Goal: Information Seeking & Learning: Understand process/instructions

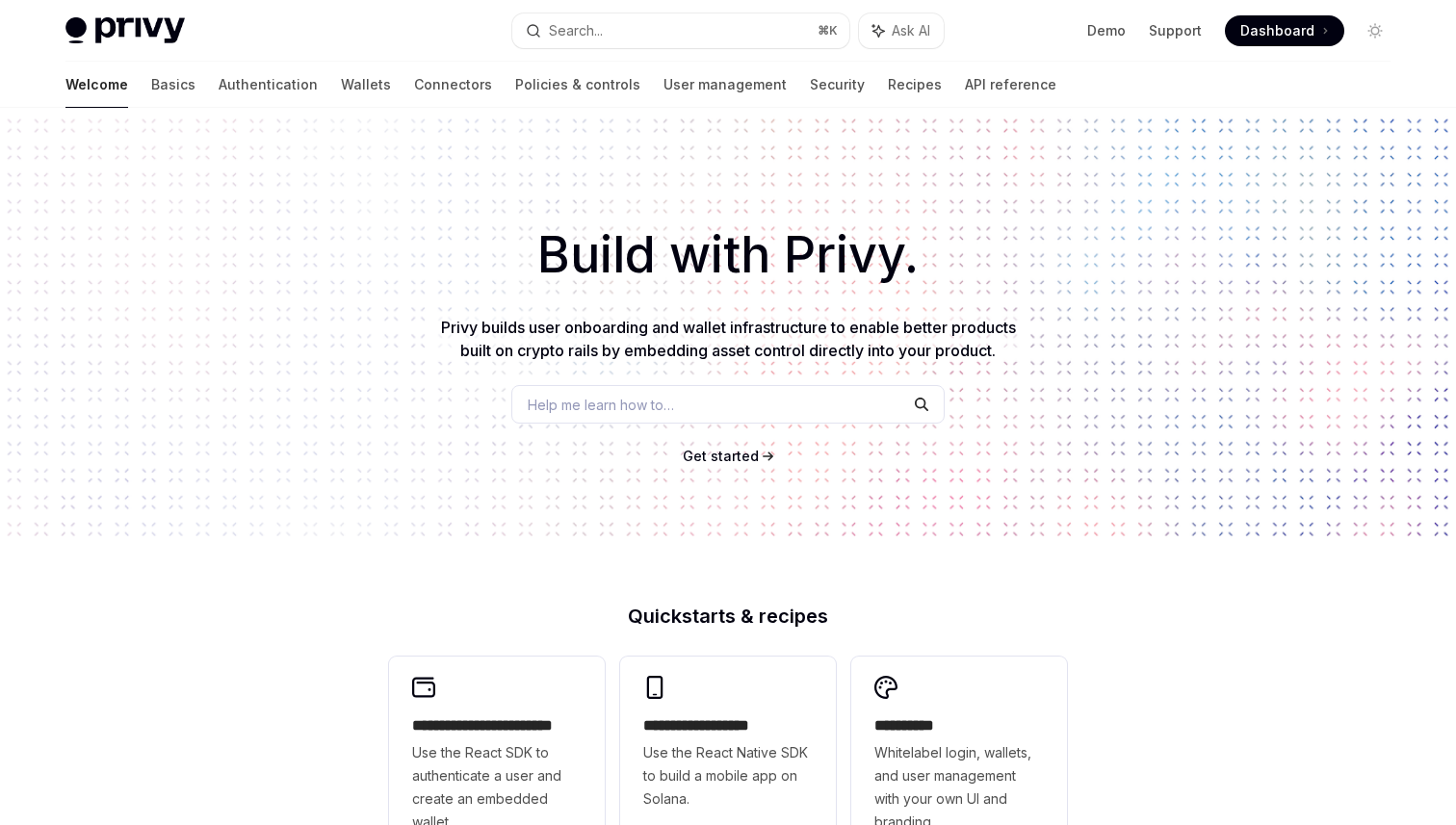
click at [598, 51] on div "Privy Docs home page Search... ⌘ K Ask AI Demo Support Dashboard Dashboard Sear…" at bounding box center [728, 31] width 1325 height 62
click at [605, 36] on button "Search... ⌘ K" at bounding box center [681, 31] width 337 height 35
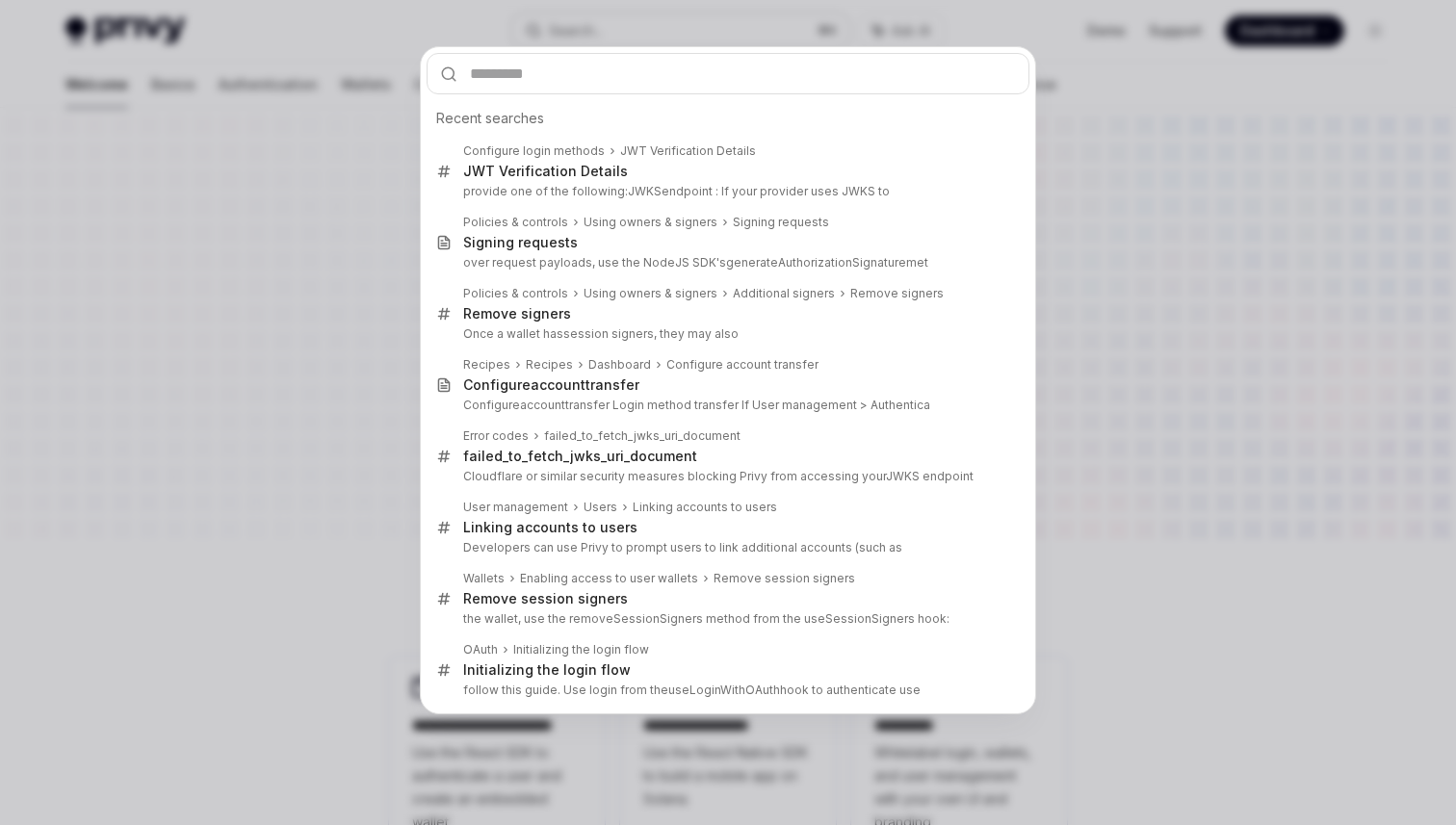
type input "**********"
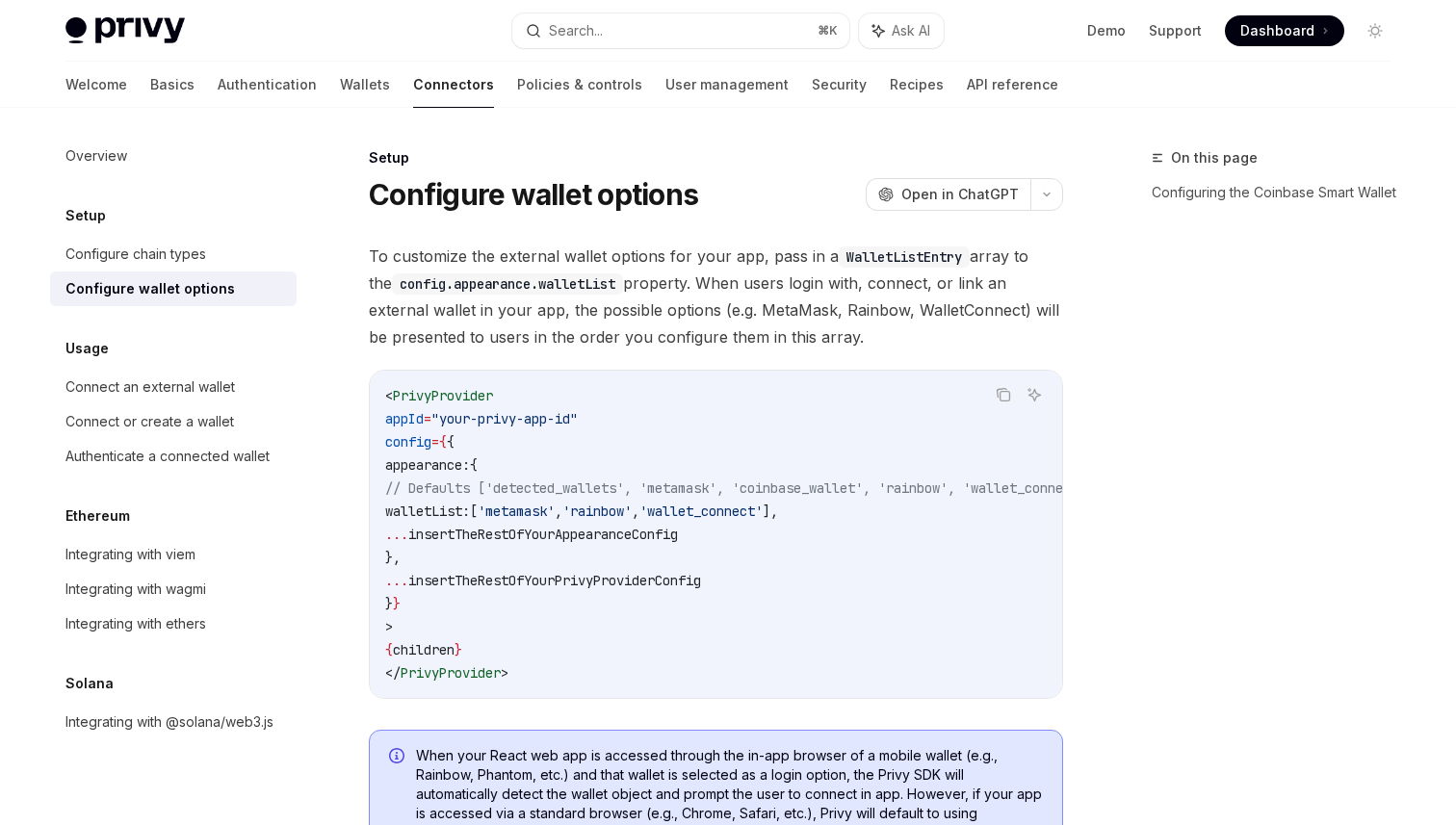
type textarea "*"
click at [862, 333] on span "To customize the external wallet options for your app, pass in a WalletListEntr…" at bounding box center [715, 296] width 694 height 108
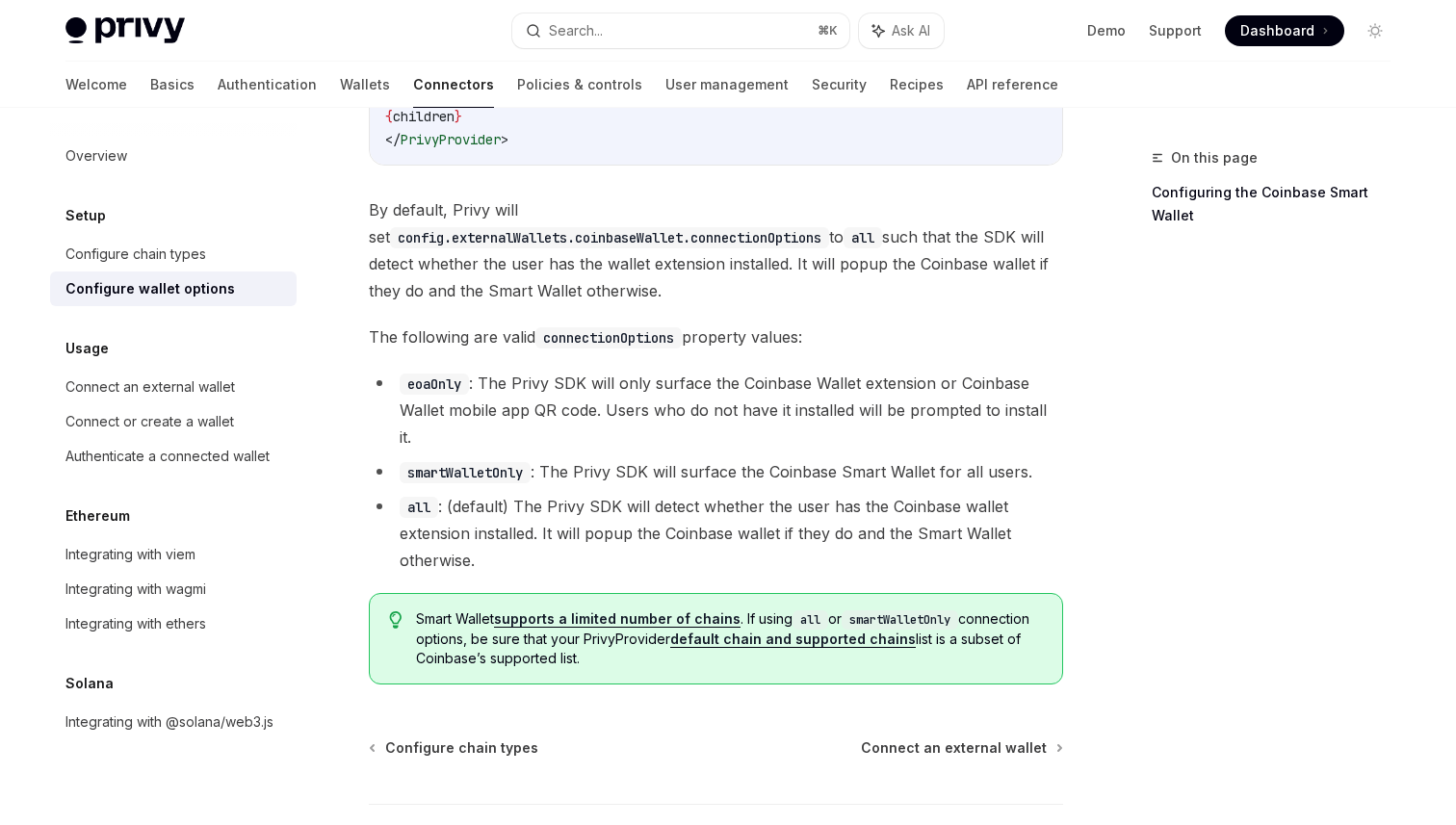
scroll to position [350, 0]
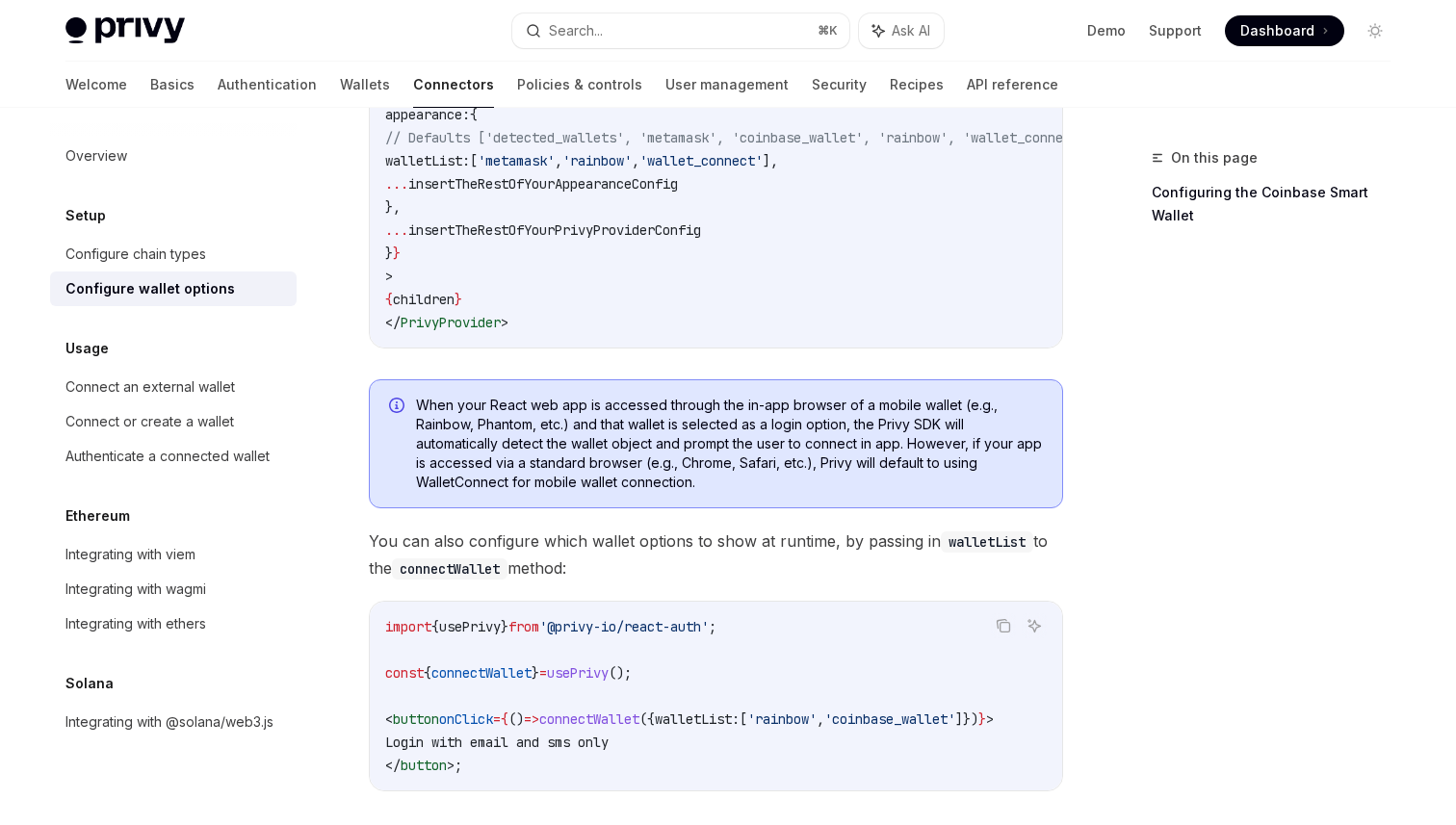
click at [549, 409] on span "When your React web app is accessed through the in-app browser of a mobile wall…" at bounding box center [729, 443] width 627 height 96
click at [668, 409] on span "When your React web app is accessed through the in-app browser of a mobile wall…" at bounding box center [729, 443] width 627 height 96
drag, startPoint x: 569, startPoint y: 432, endPoint x: 787, endPoint y: 432, distance: 218.0
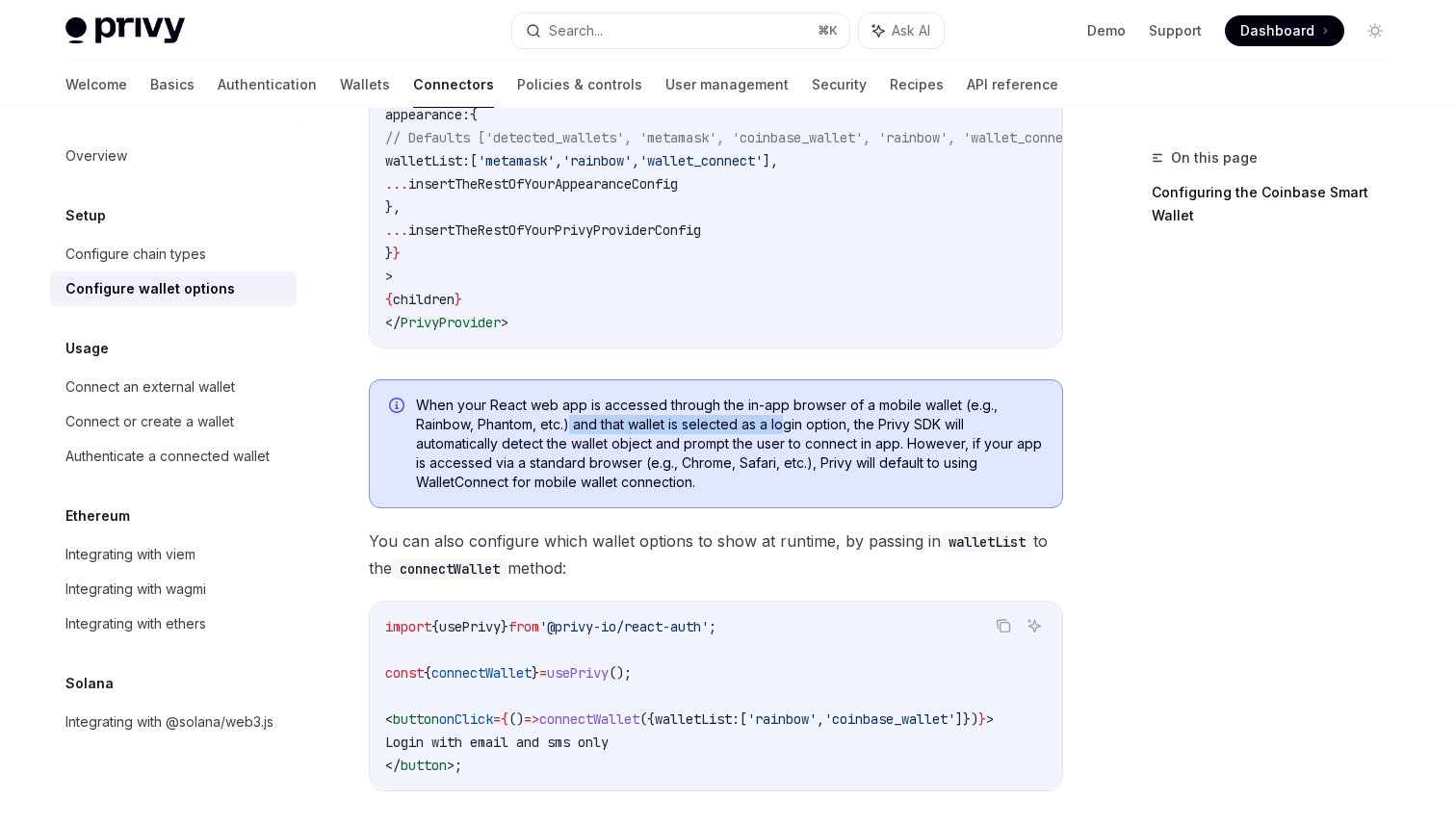
click at [787, 432] on span "When your React web app is accessed through the in-app browser of a mobile wall…" at bounding box center [729, 443] width 627 height 96
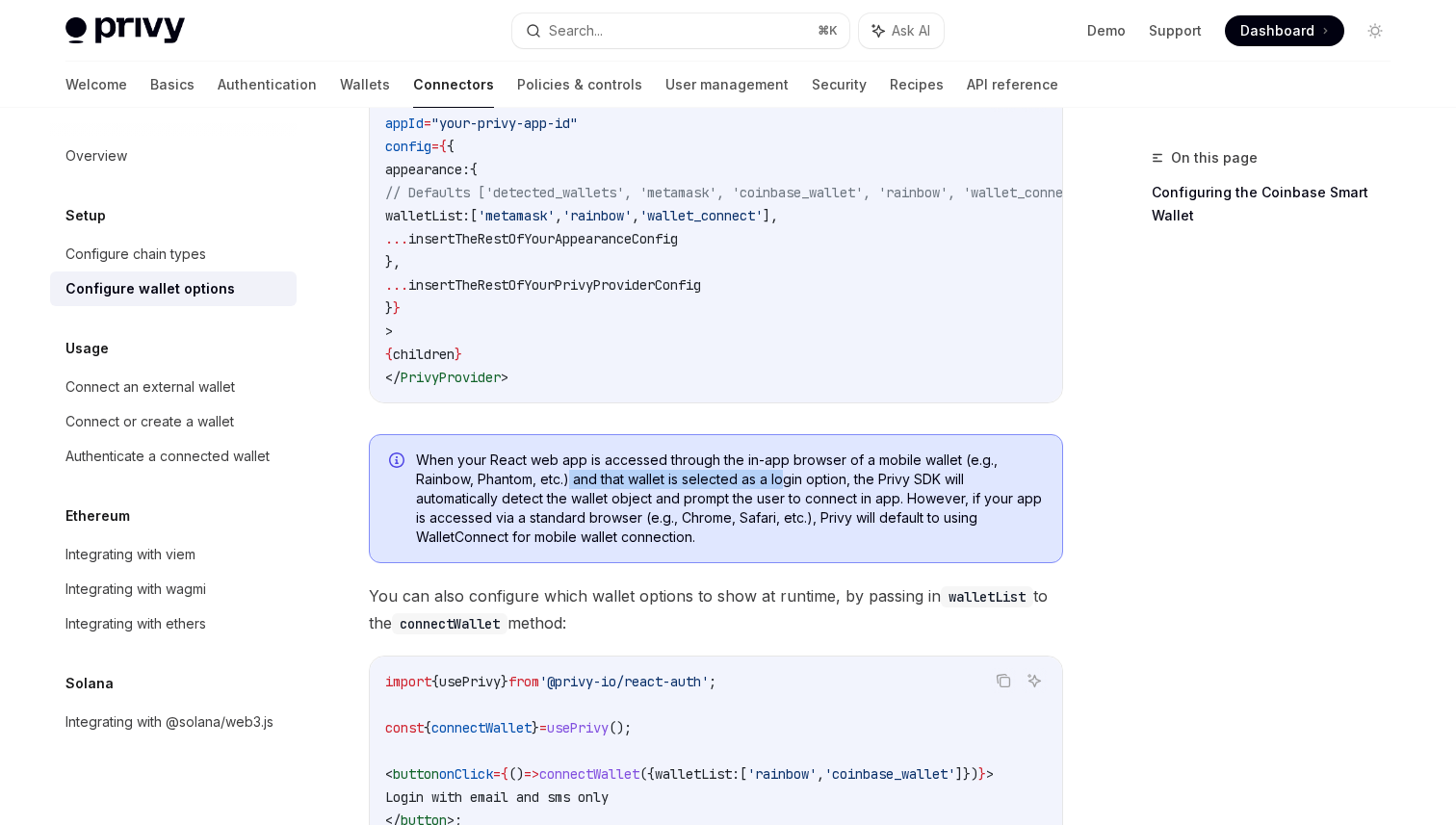
scroll to position [302, 0]
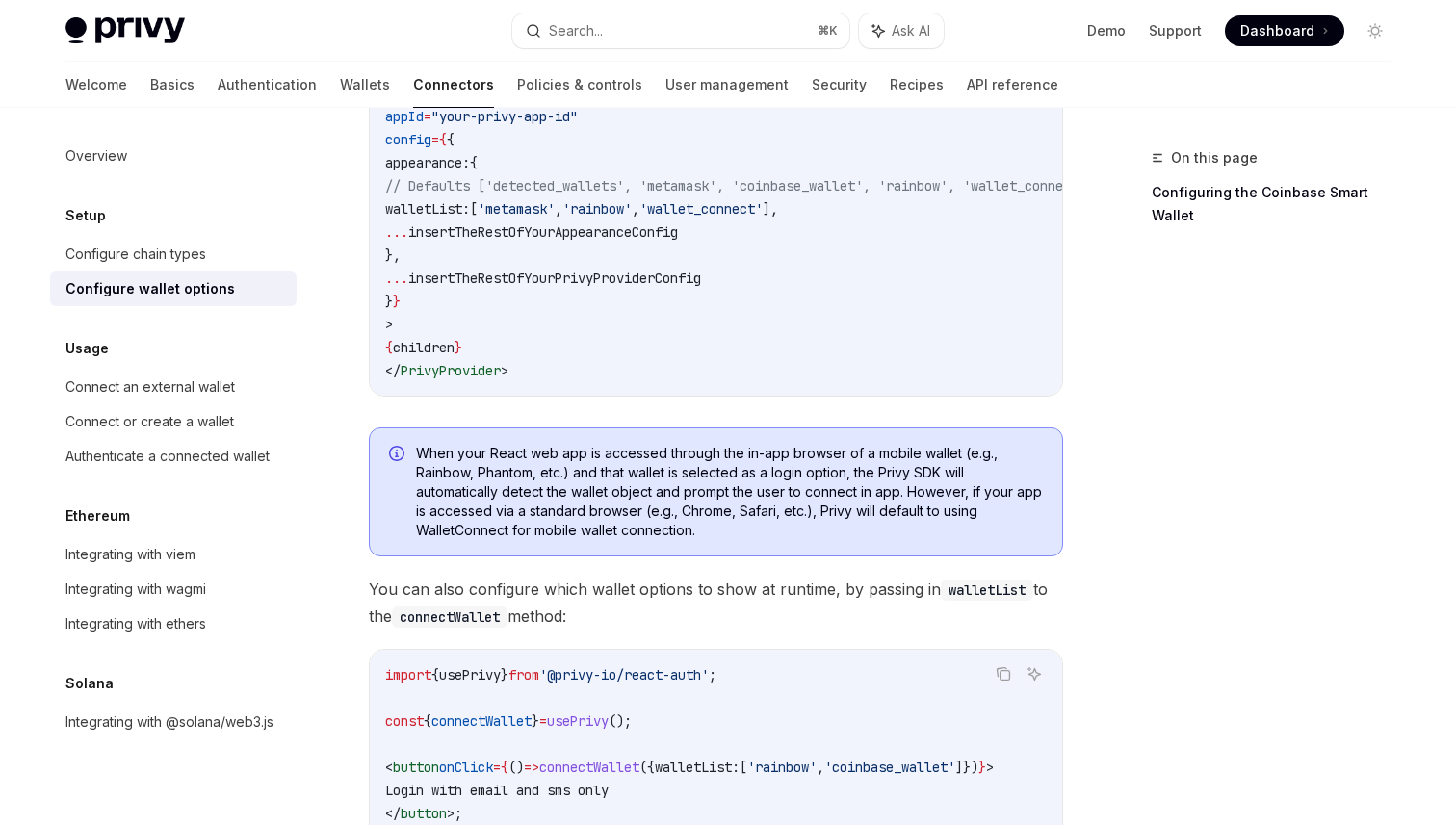
click at [621, 511] on span "When your React web app is accessed through the in-app browser of a mobile wall…" at bounding box center [729, 492] width 627 height 96
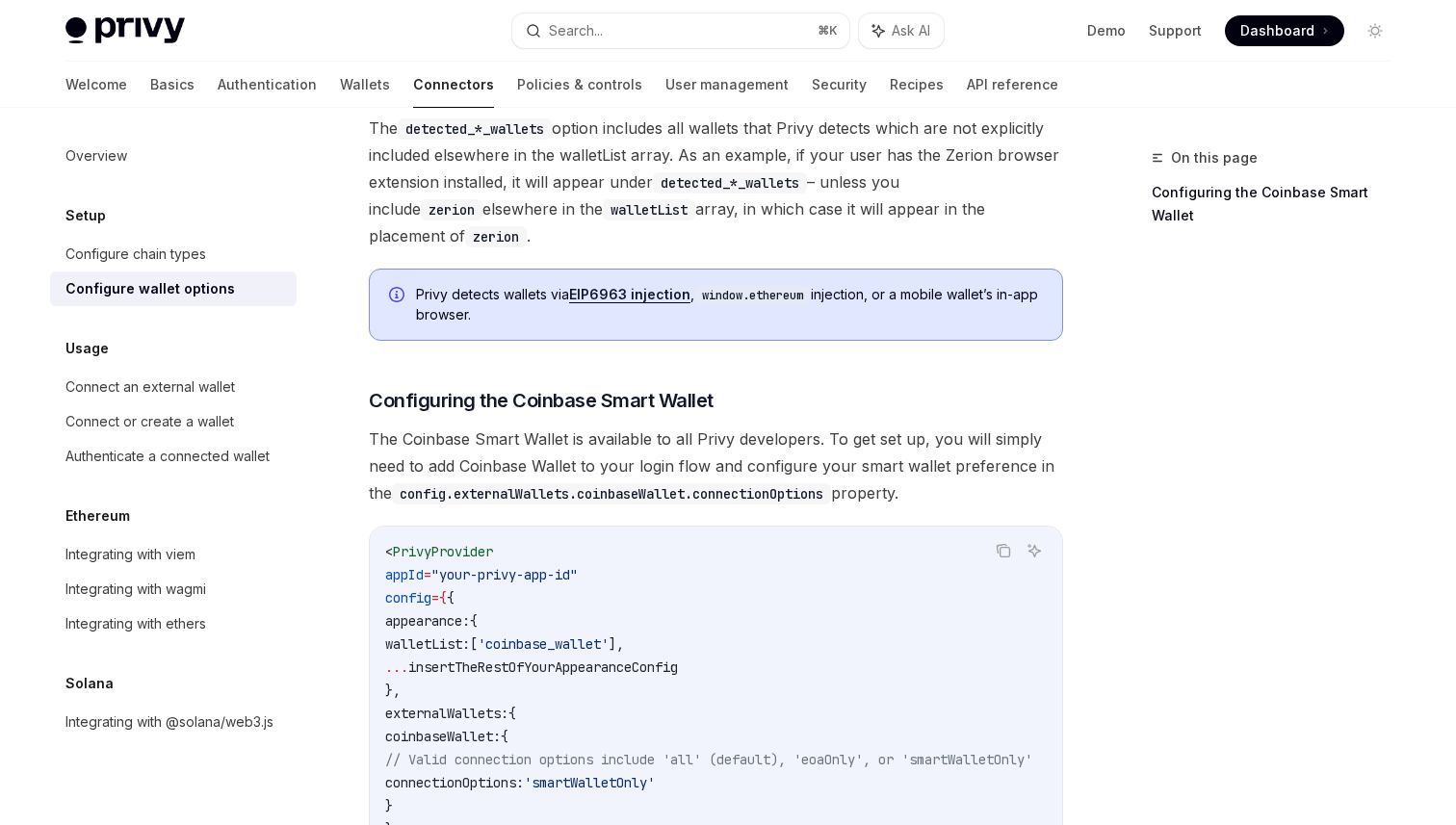
scroll to position [1845, 0]
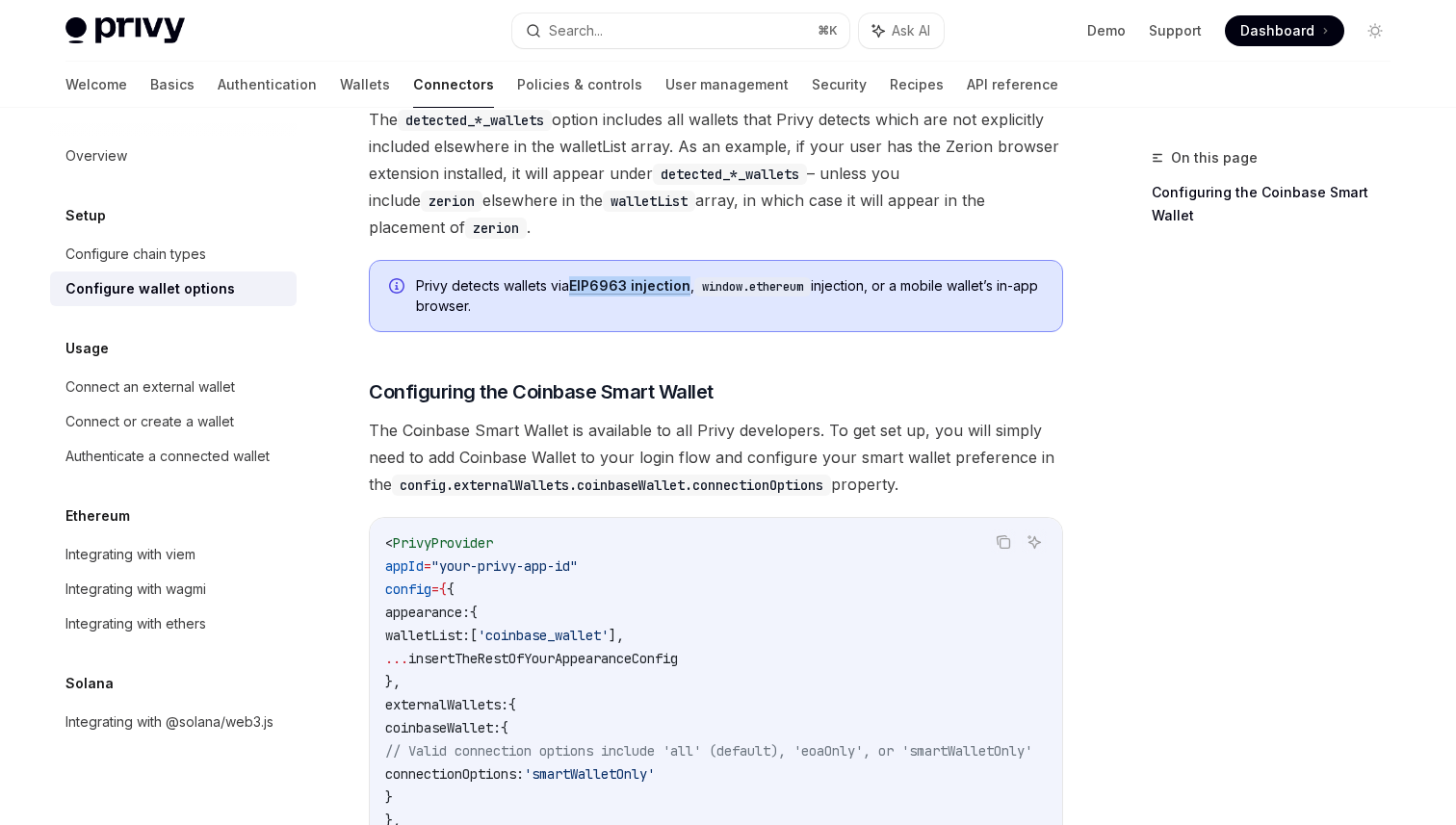
copy link "EIP6963 injection"
drag, startPoint x: 688, startPoint y: 276, endPoint x: 576, endPoint y: 275, distance: 112.0
click at [576, 276] on span "Privy detects wallets via EIP6963 injection , window.ethereum injection, or a m…" at bounding box center [729, 296] width 627 height 40
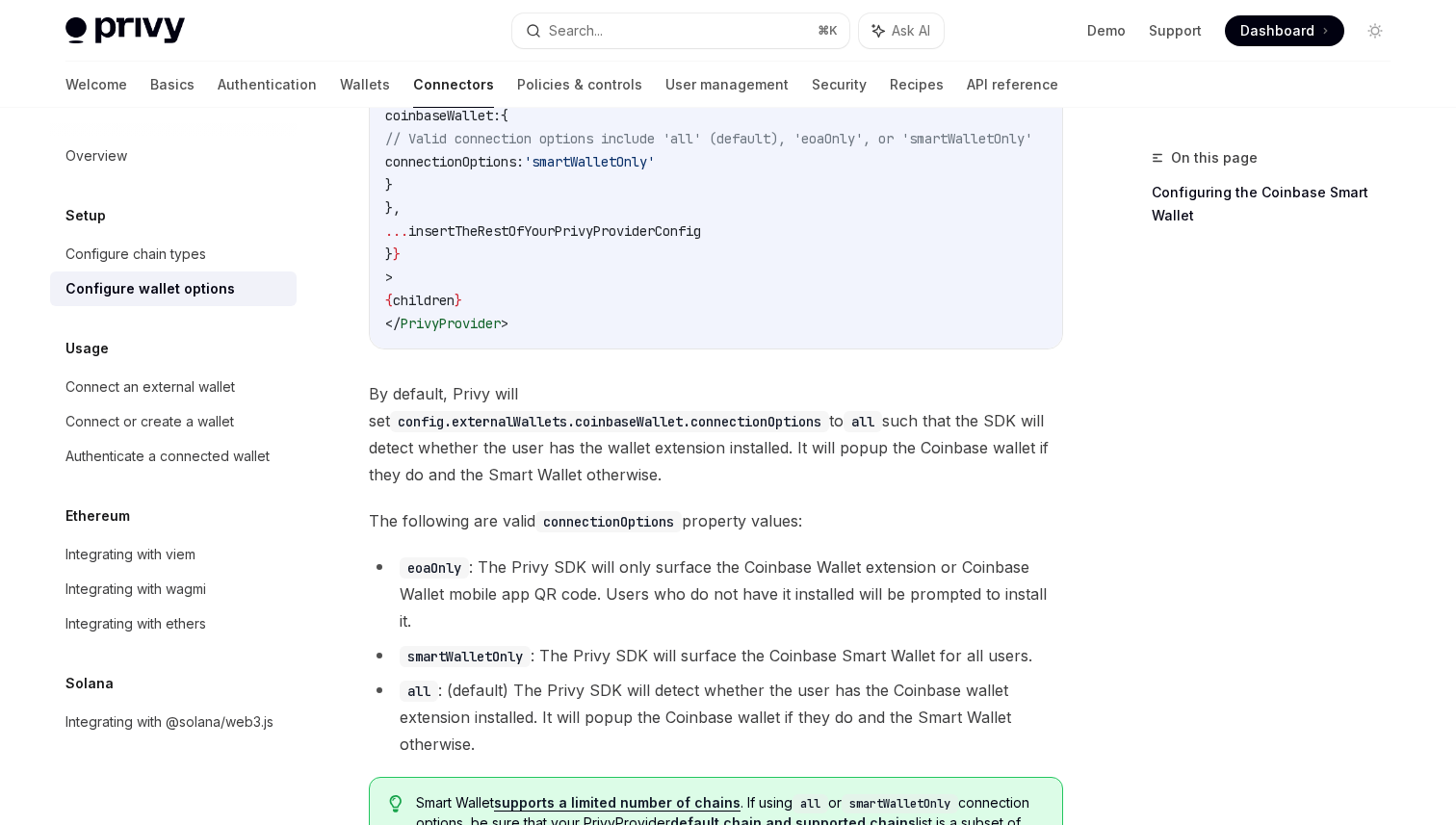
scroll to position [2728, 0]
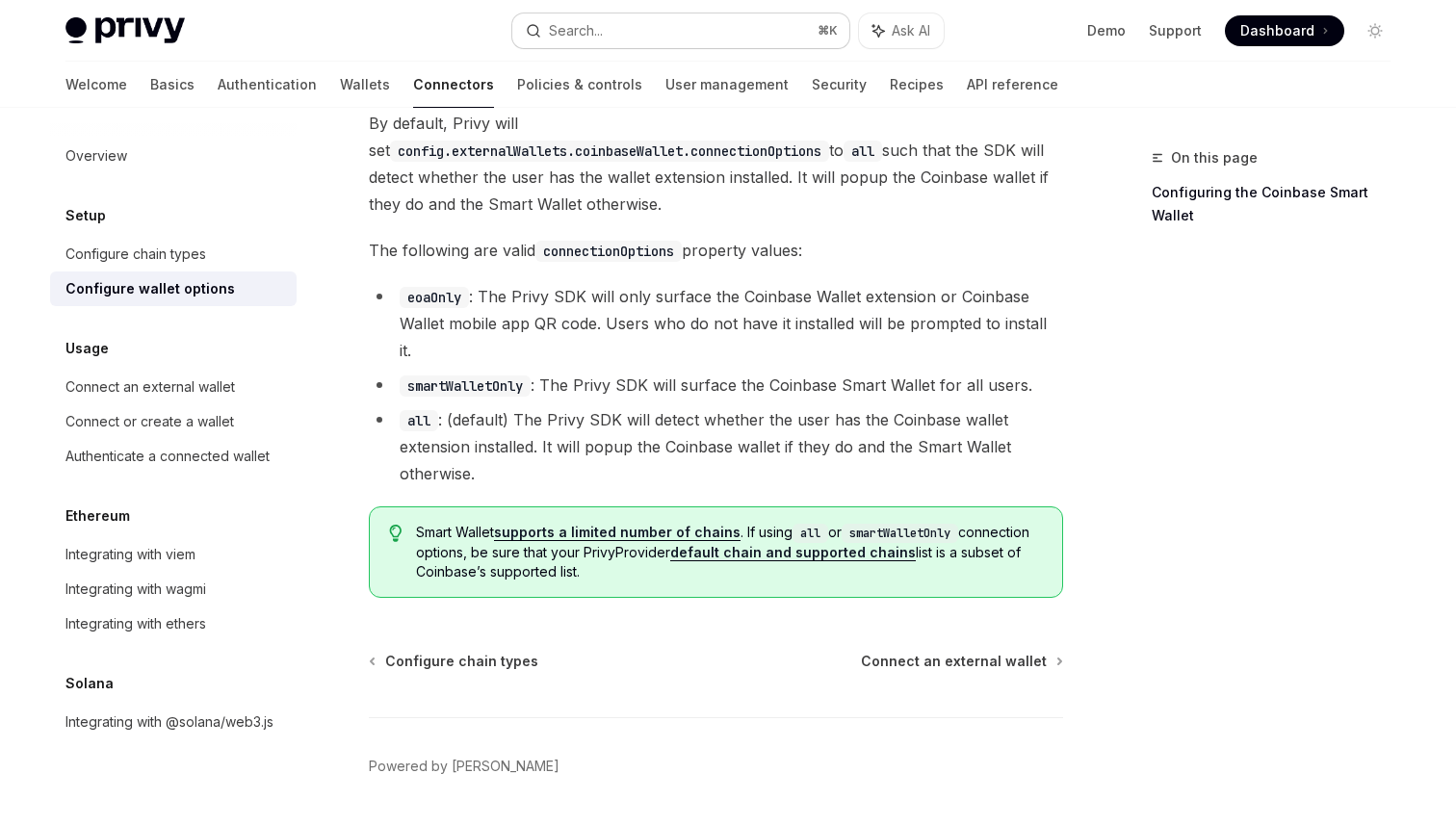
click at [583, 21] on div "Search..." at bounding box center [576, 31] width 54 height 23
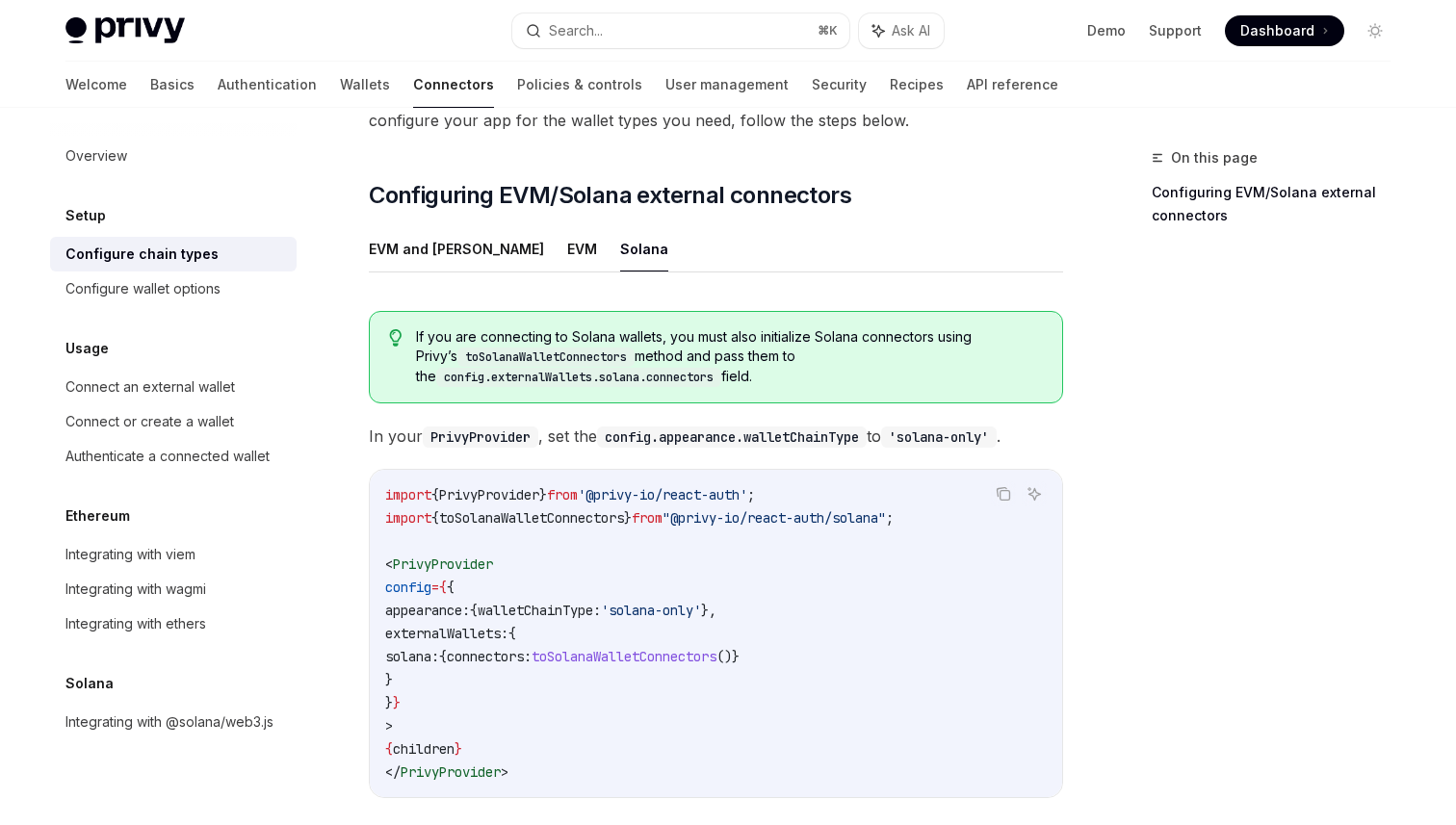
scroll to position [202, 0]
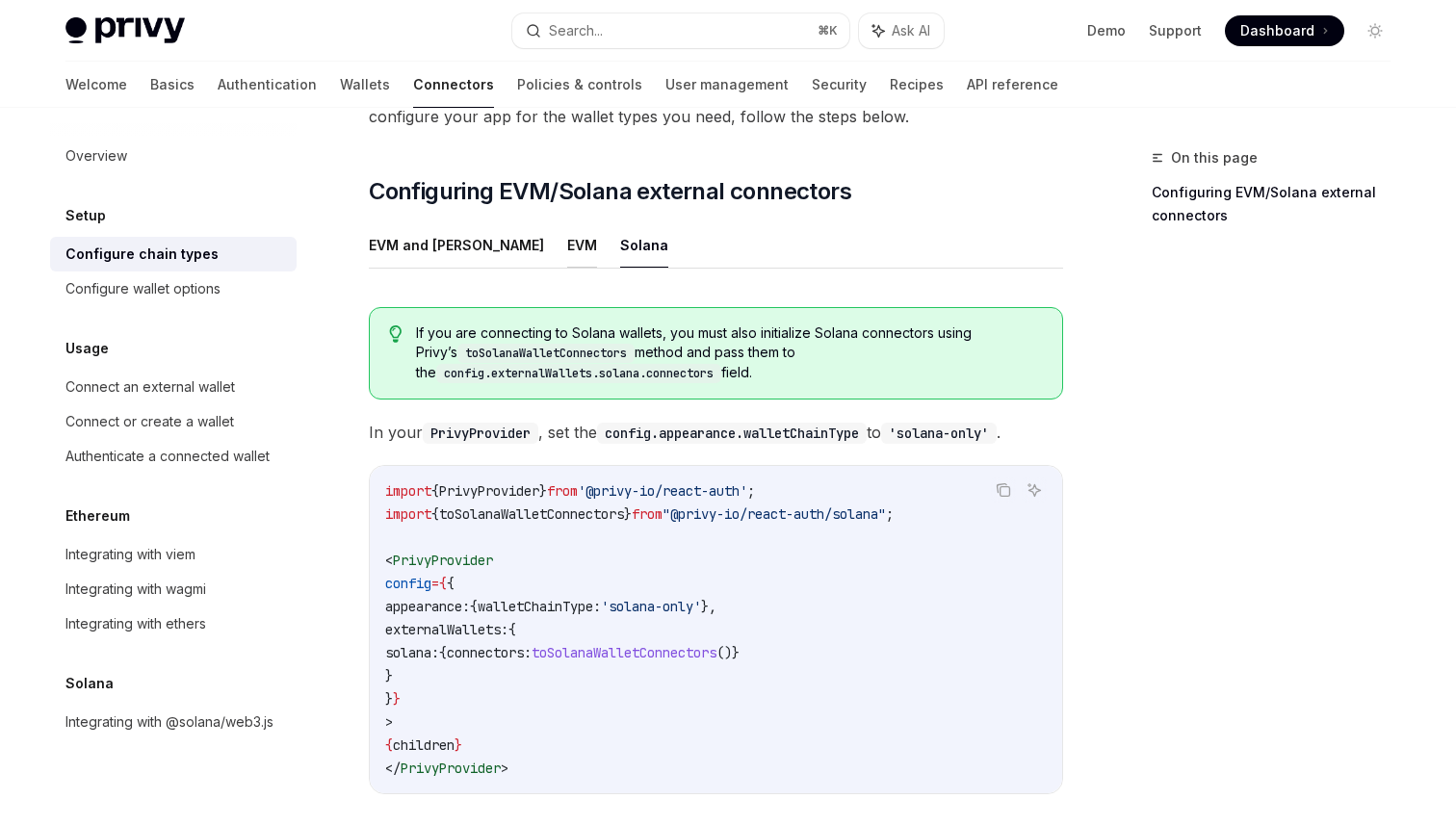
click at [567, 222] on button "EVM" at bounding box center [582, 244] width 30 height 46
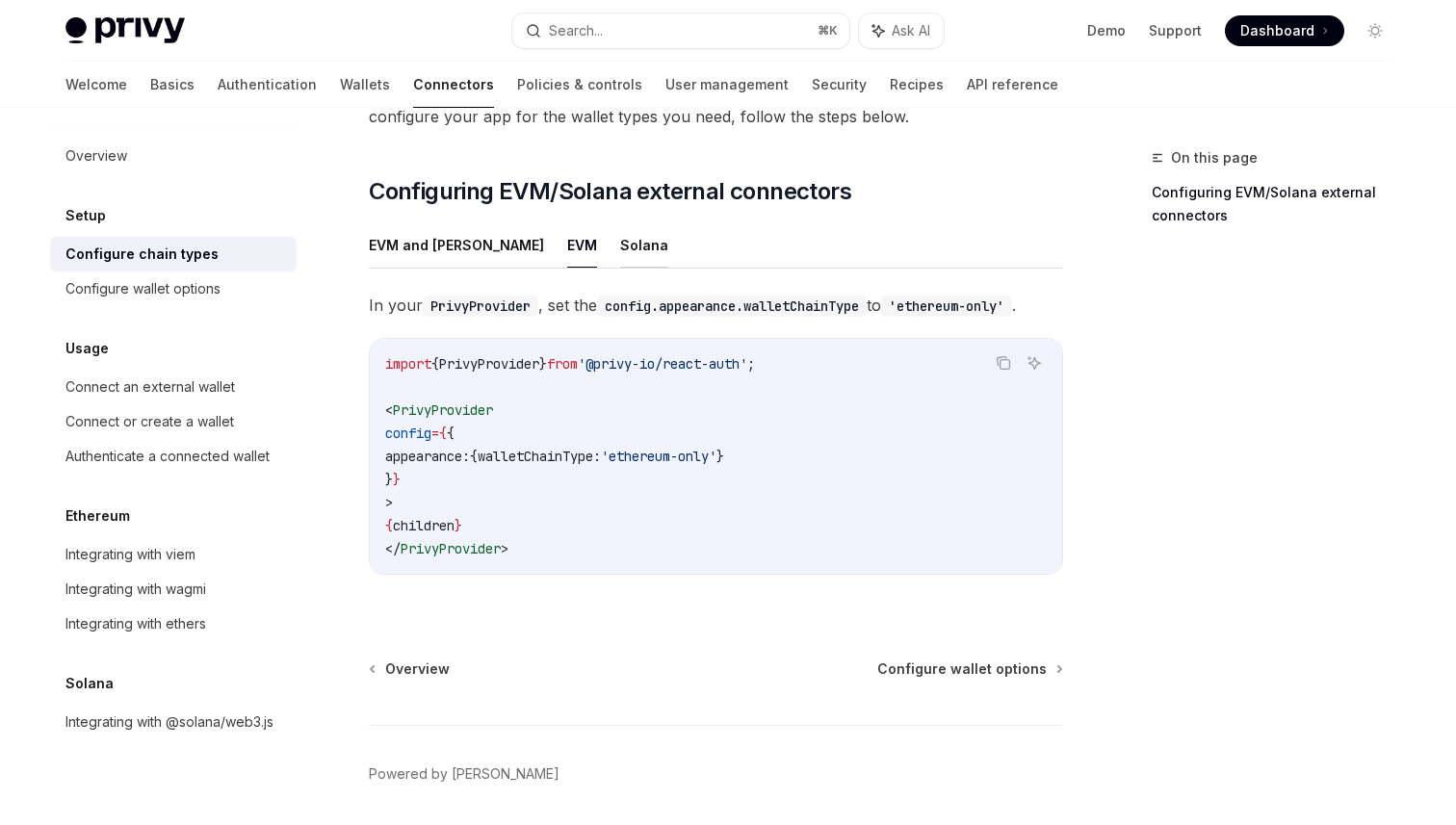
click at [620, 222] on button "Solana" at bounding box center [645, 244] width 48 height 46
type textarea "*"
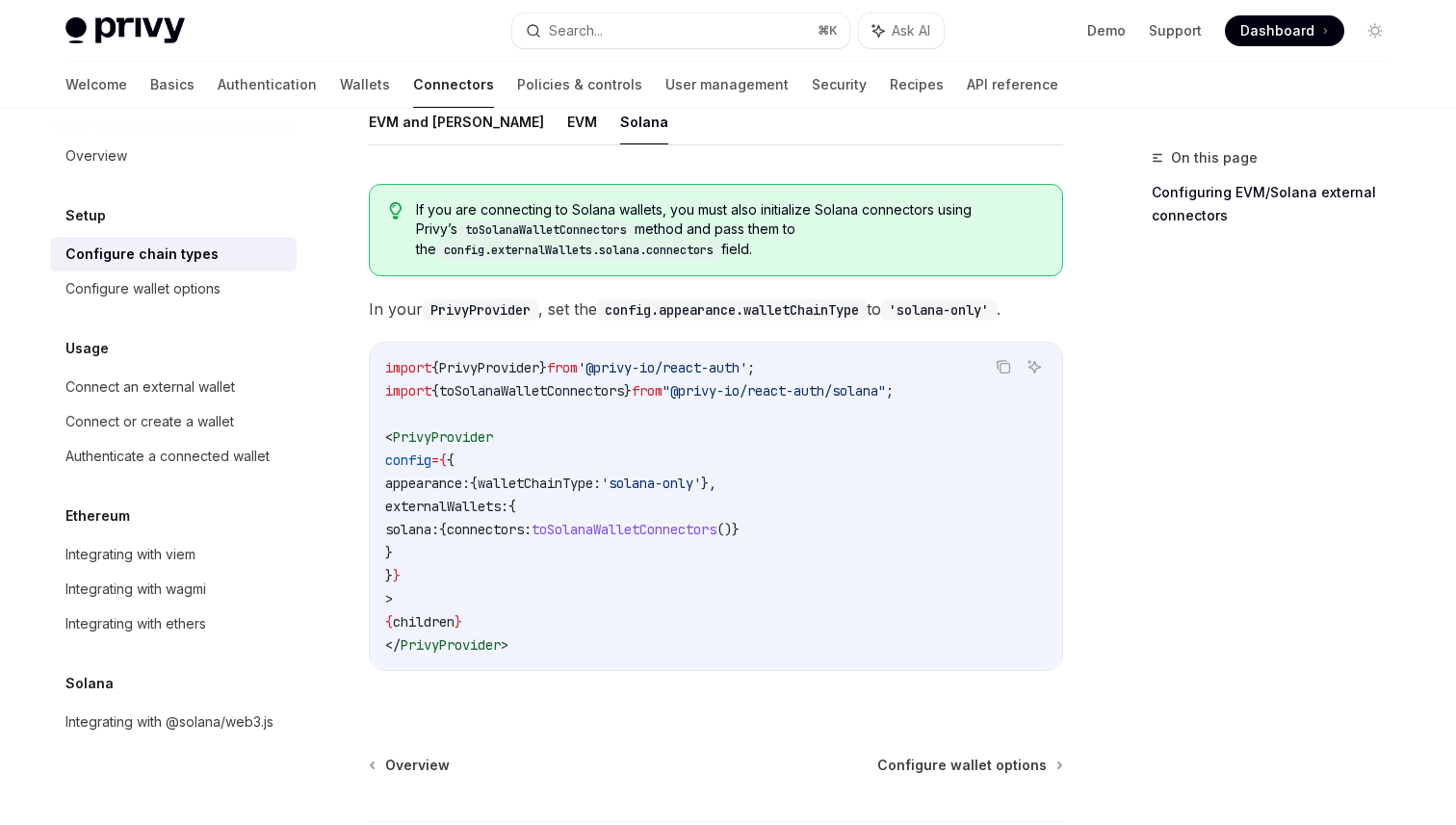
scroll to position [360, 0]
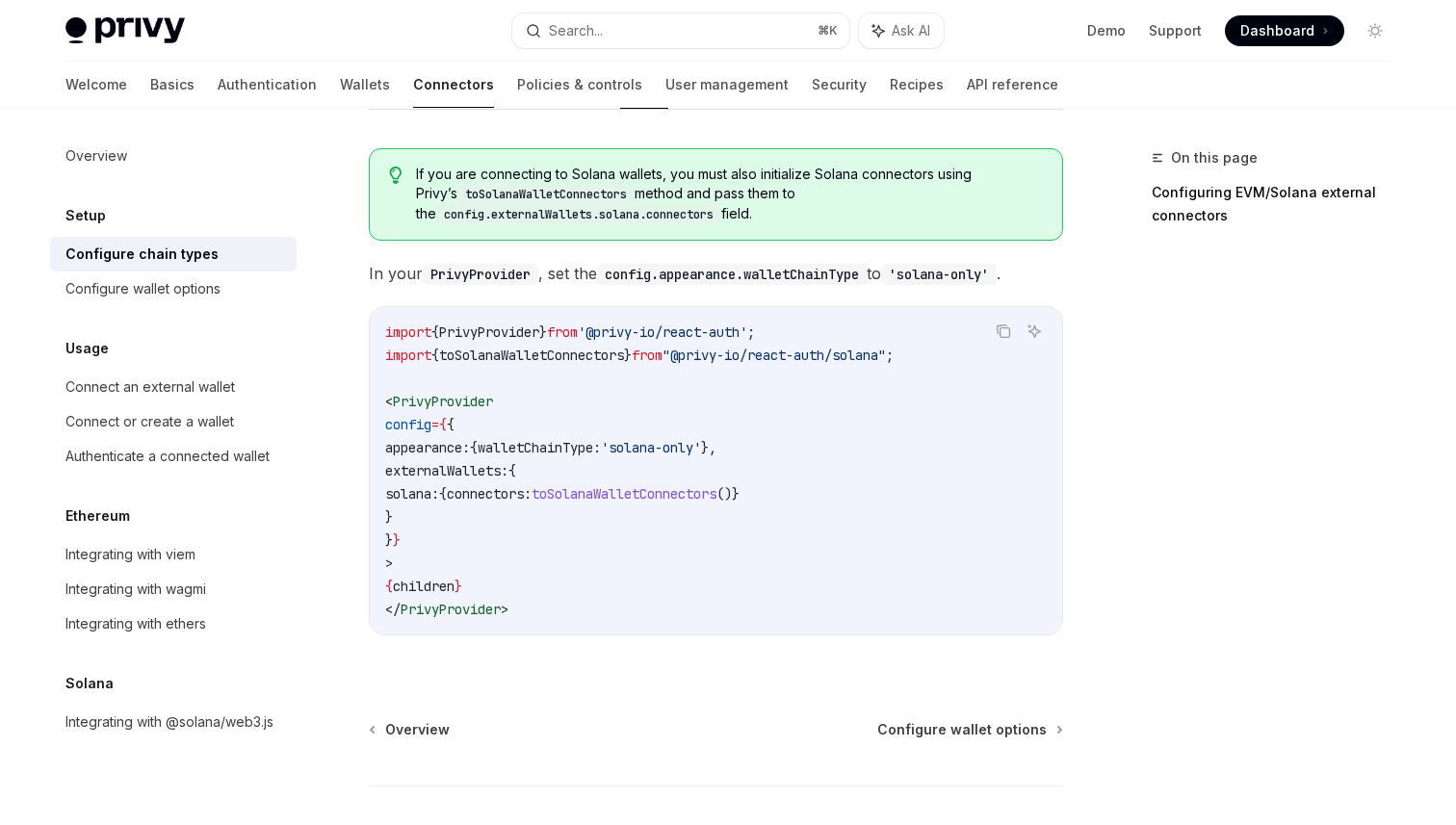
click at [680, 486] on span "toSolanaWalletConnectors" at bounding box center [623, 494] width 185 height 17
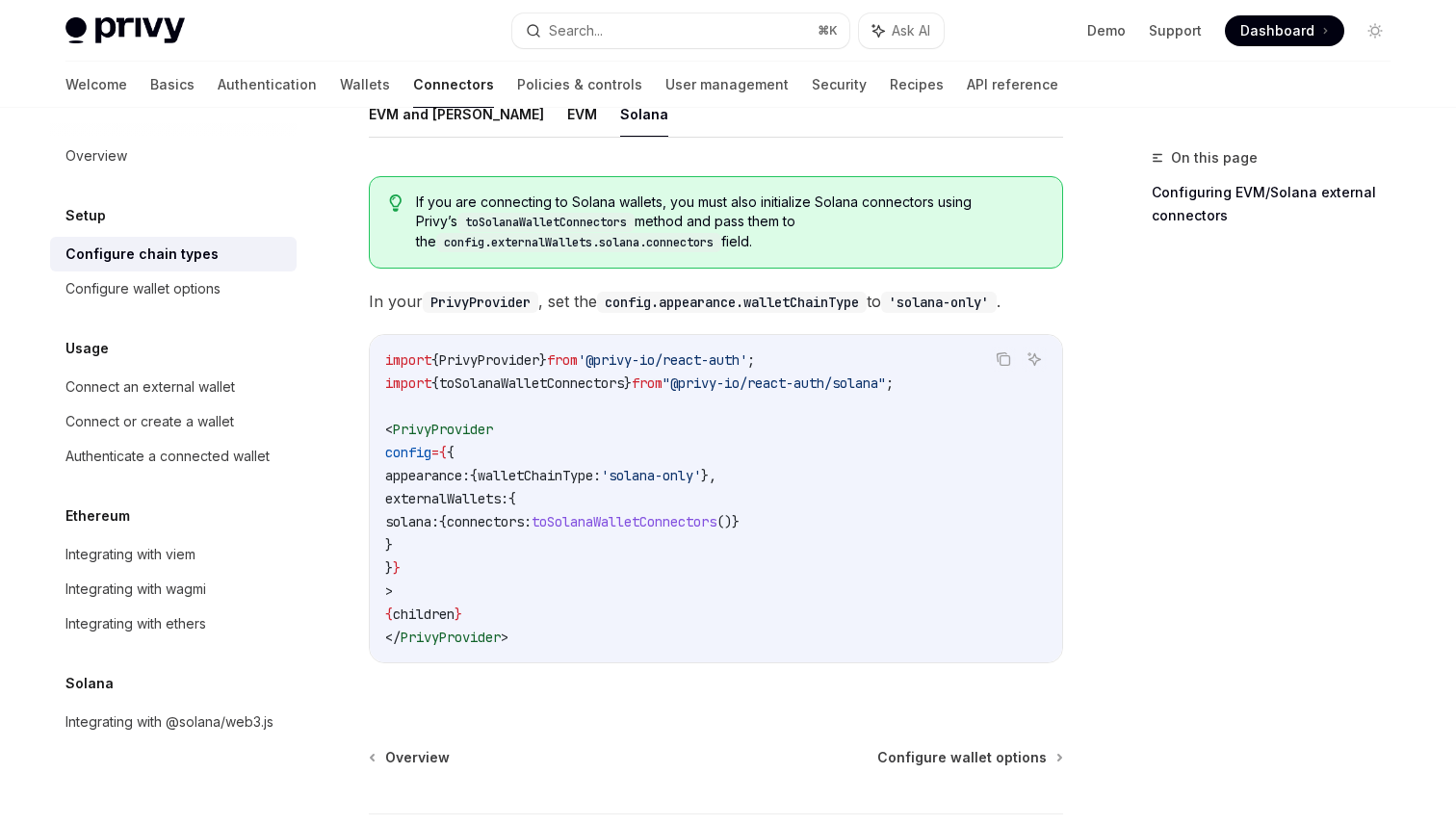
scroll to position [333, 0]
copy span "toSolanaWalletConnectors"
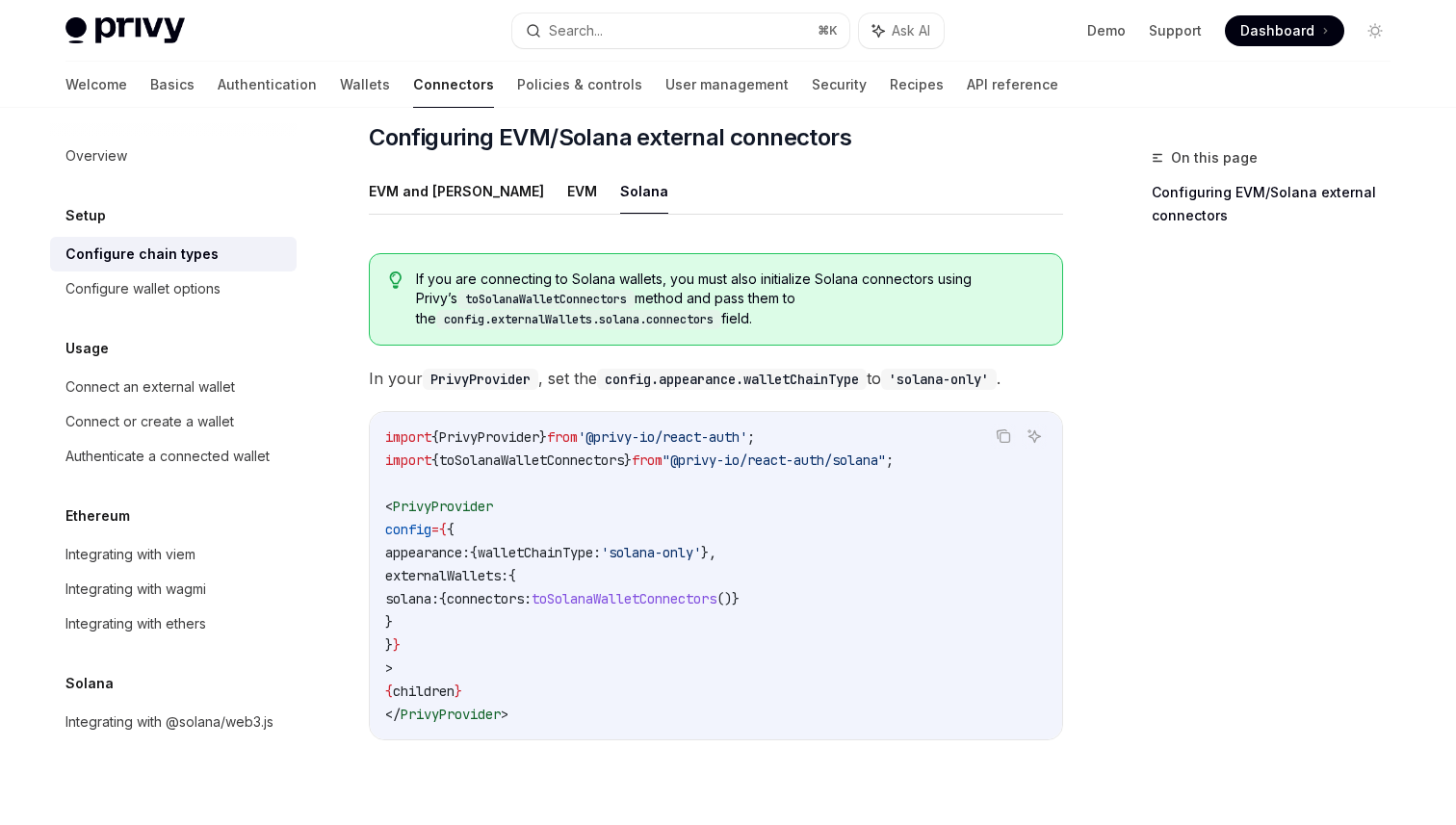
scroll to position [263, 0]
